Goal: Task Accomplishment & Management: Manage account settings

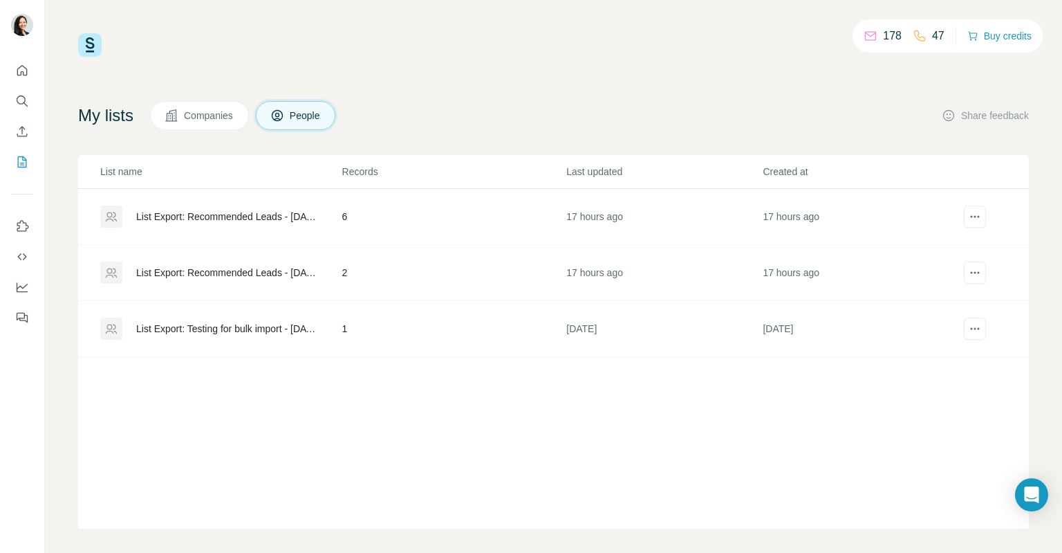
click at [251, 324] on div "List Export: Testing for bulk import - [DATE] 10:04" at bounding box center [227, 329] width 183 height 14
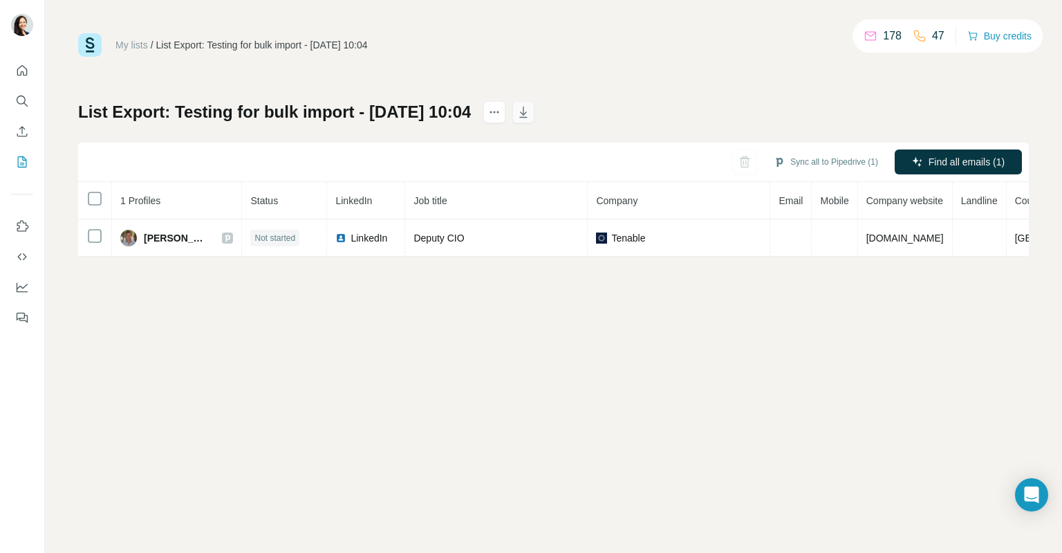
click at [535, 119] on button "button" at bounding box center [523, 112] width 22 height 22
click at [1026, 494] on icon "Open Intercom Messenger" at bounding box center [1032, 494] width 16 height 18
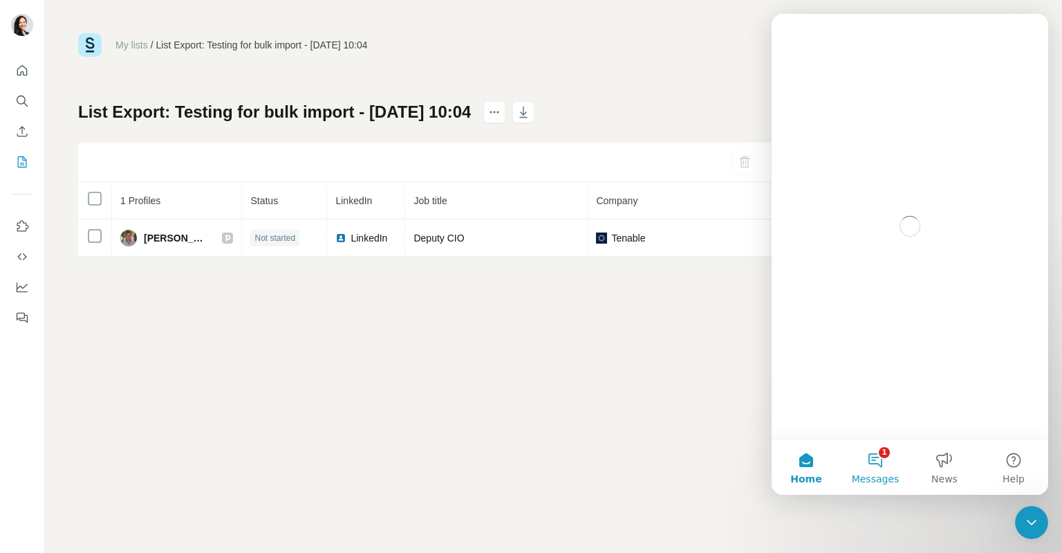
click at [887, 467] on button "1 Messages" at bounding box center [875, 466] width 69 height 55
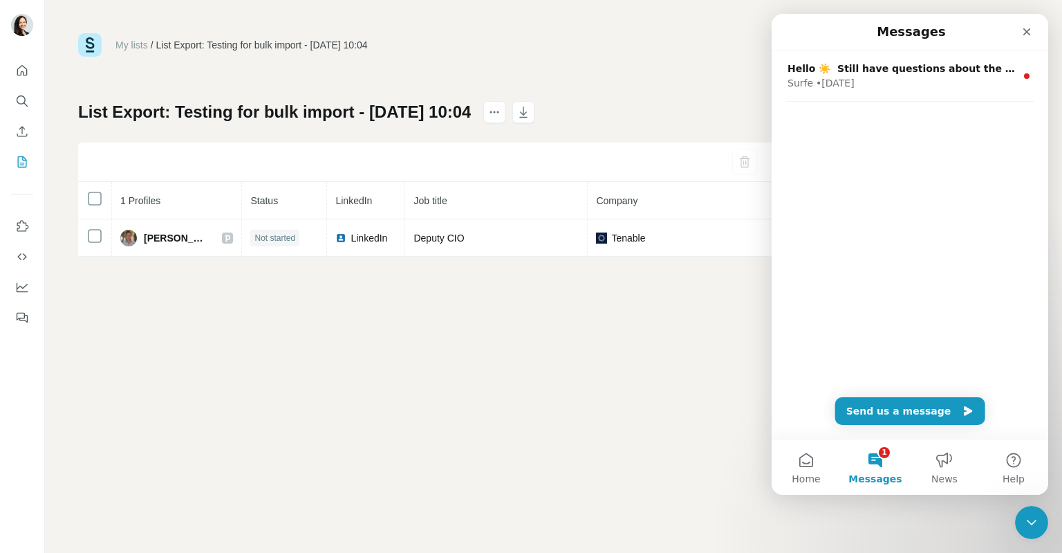
click at [875, 467] on button "1 Messages" at bounding box center [875, 466] width 69 height 55
click at [818, 475] on span "Home" at bounding box center [806, 479] width 28 height 10
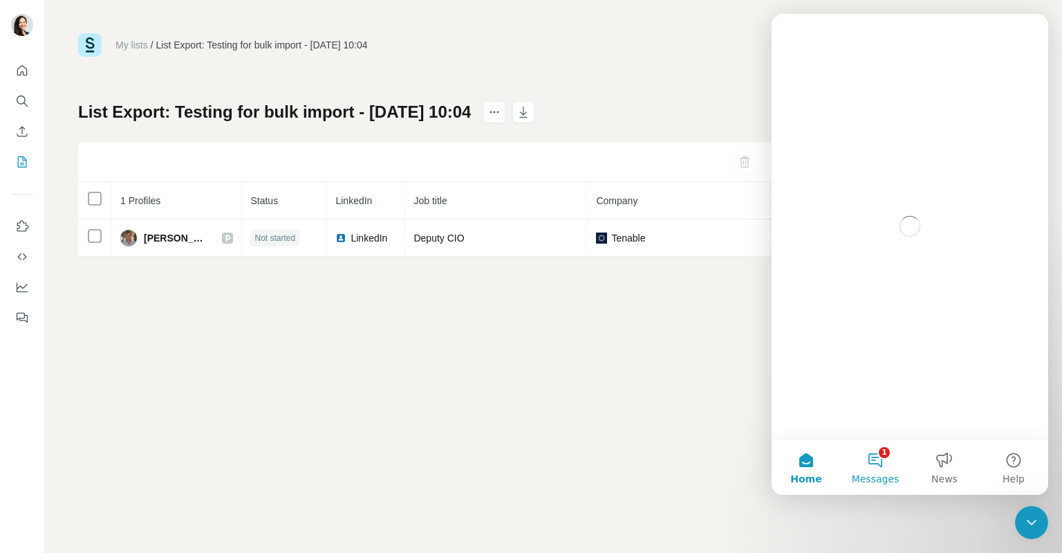
click at [869, 469] on button "1 Messages" at bounding box center [875, 466] width 69 height 55
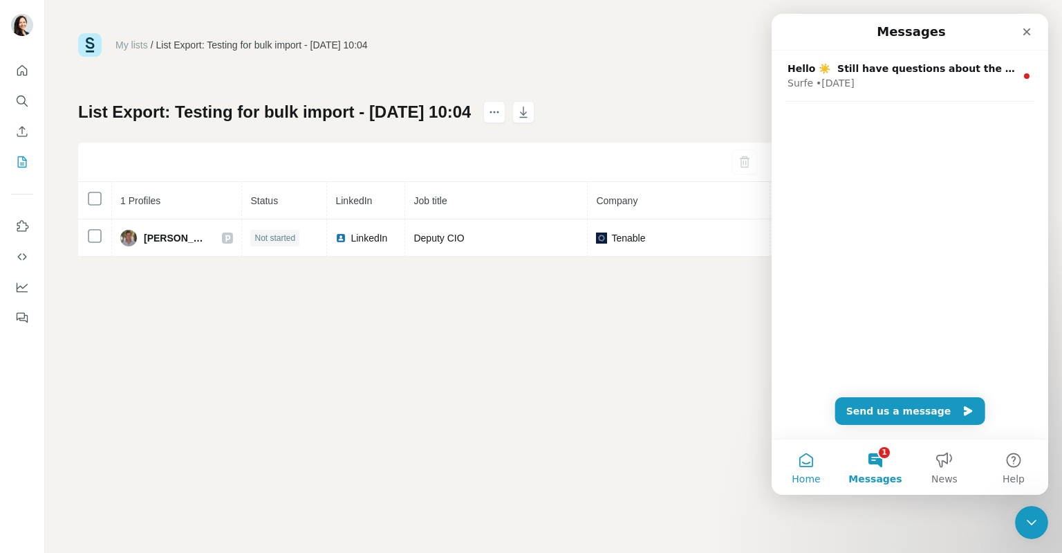
click at [799, 464] on button "Home" at bounding box center [806, 466] width 69 height 55
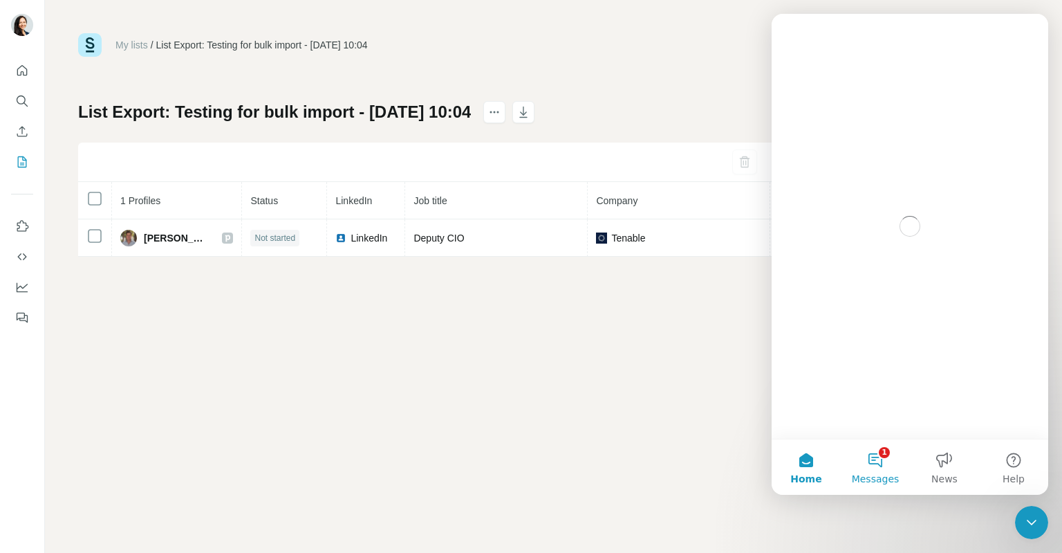
click at [880, 464] on button "1 Messages" at bounding box center [875, 466] width 69 height 55
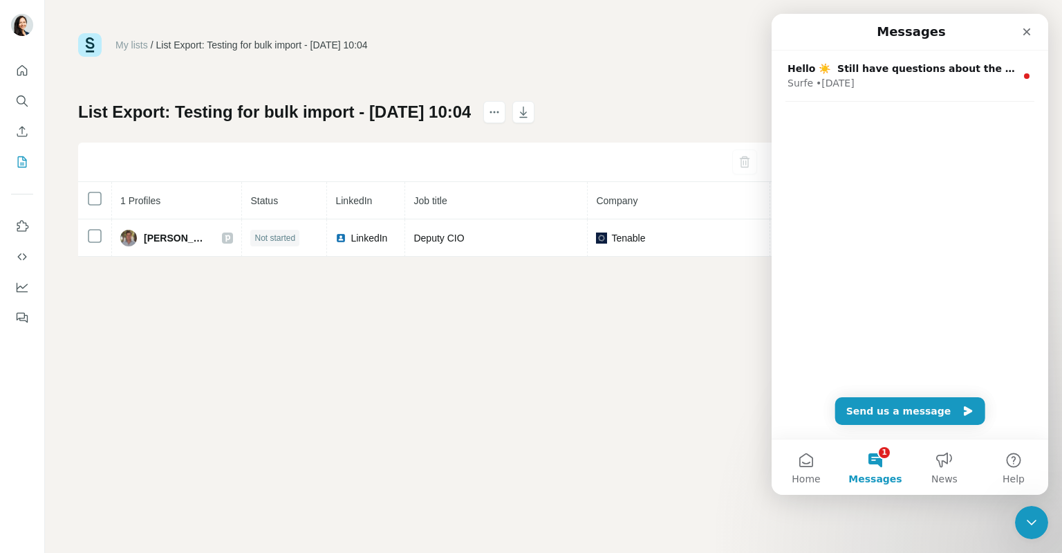
click at [578, 418] on div "My lists / List Export: Testing for bulk import - [DATE] 10:04 178 47 Buy credi…" at bounding box center [553, 276] width 1017 height 553
click at [28, 281] on icon "Dashboard" at bounding box center [22, 287] width 14 height 14
click at [1022, 31] on icon "Close" at bounding box center [1026, 31] width 11 height 11
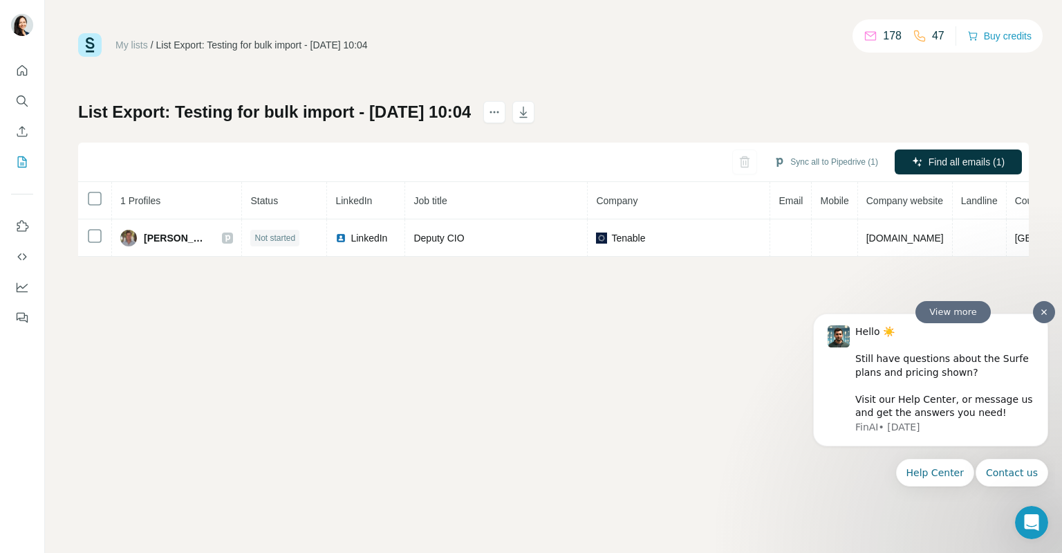
click at [970, 311] on span "View more" at bounding box center [953, 312] width 75 height 22
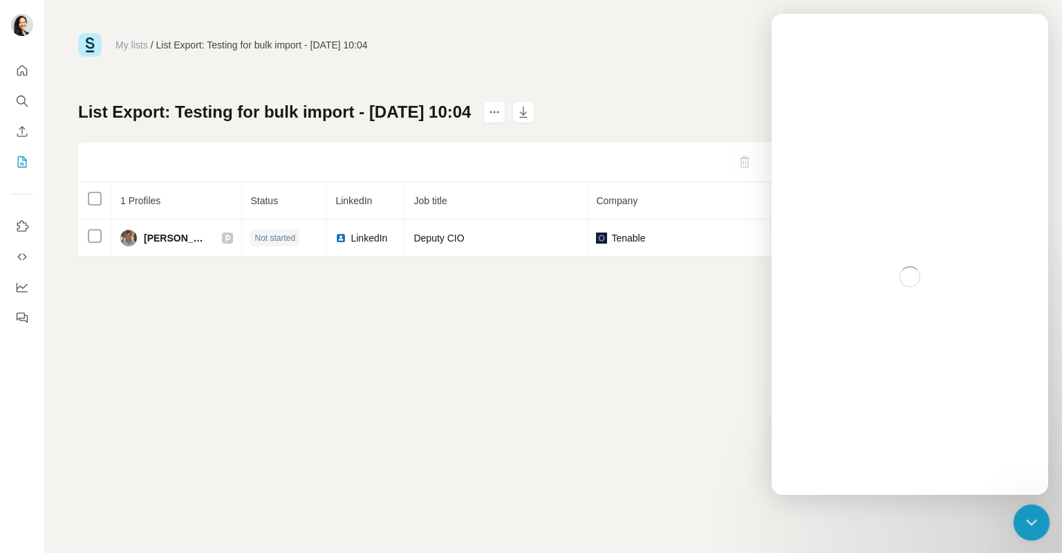
click at [1028, 517] on icon "Close Intercom Messenger" at bounding box center [1029, 520] width 17 height 17
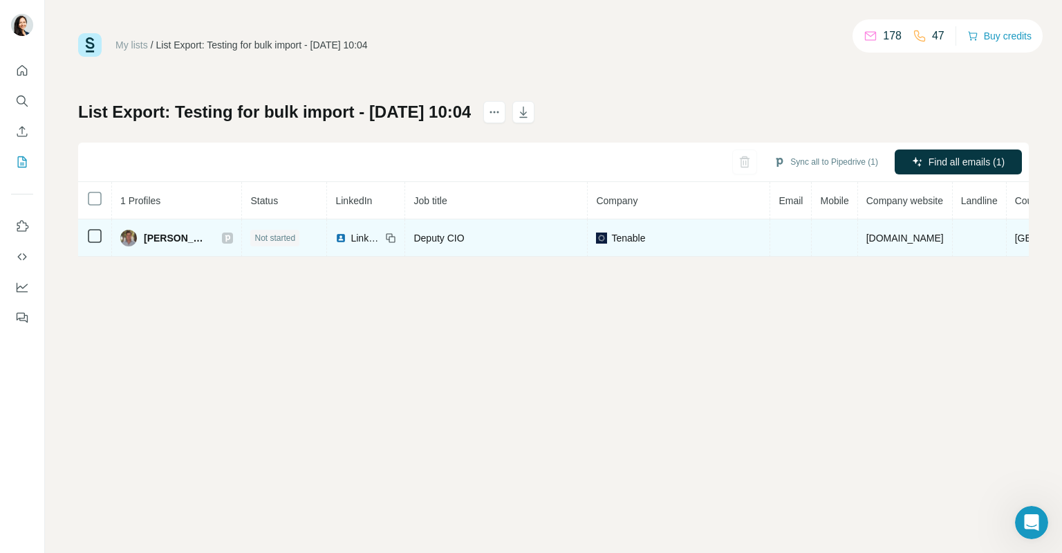
click at [225, 239] on icon at bounding box center [227, 237] width 5 height 7
